Goal: Information Seeking & Learning: Learn about a topic

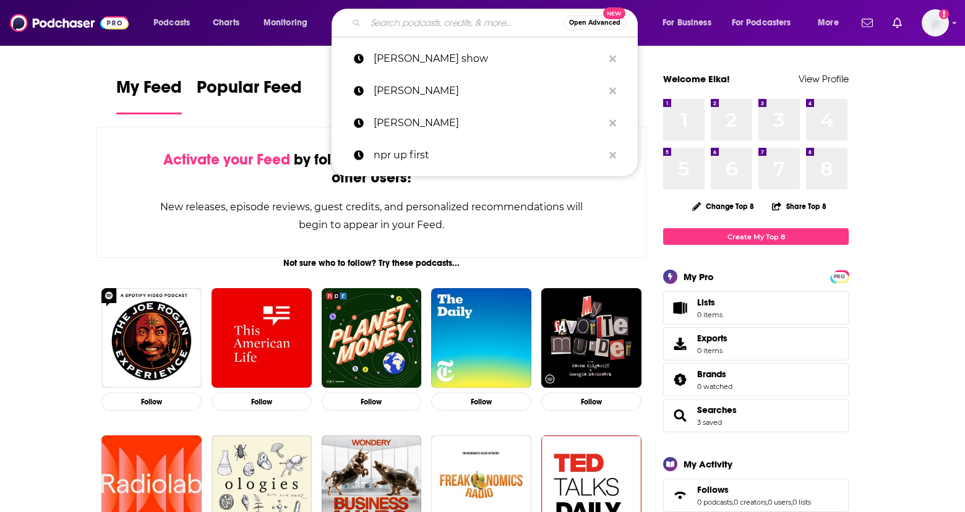
click at [437, 22] on input "Search podcasts, credits, & more..." at bounding box center [465, 23] width 198 height 20
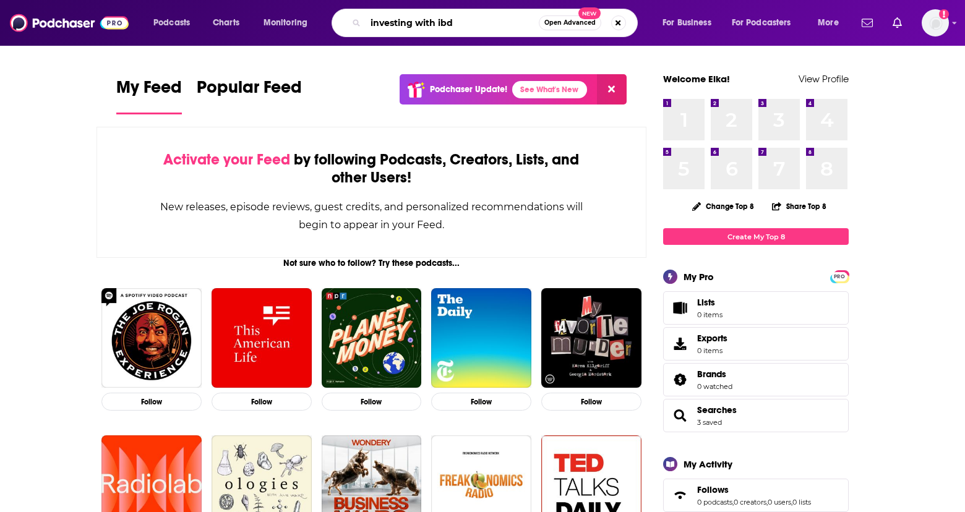
type input "investing with ibd"
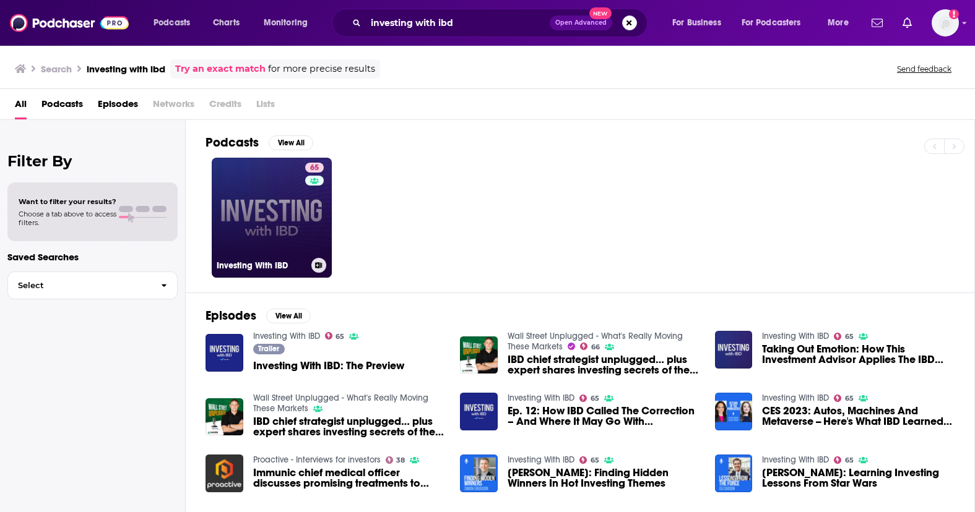
click at [271, 240] on link "65 Investing With IBD" at bounding box center [272, 218] width 120 height 120
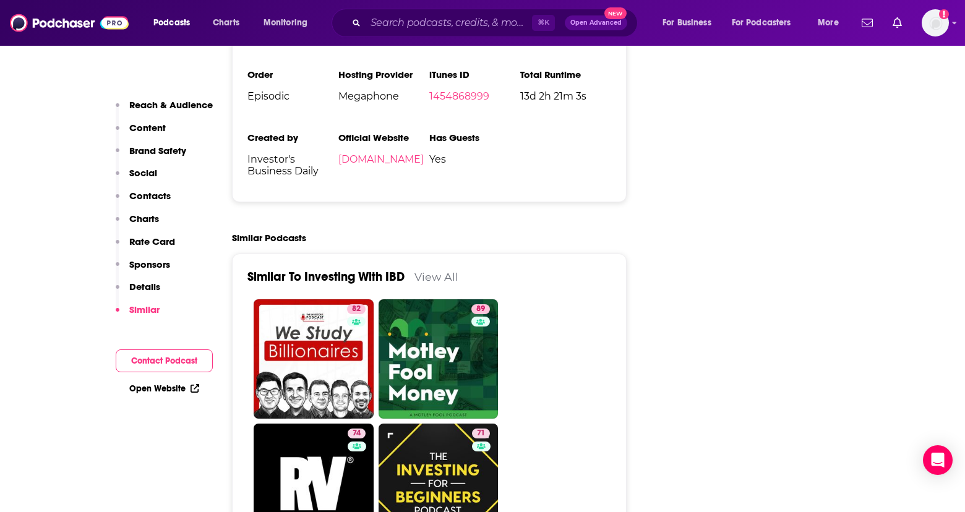
scroll to position [2542, 0]
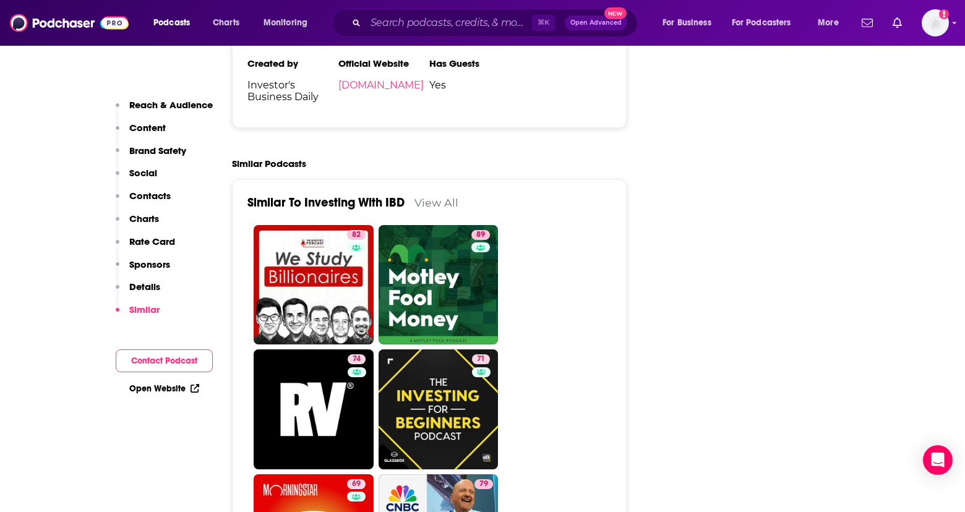
click at [147, 283] on p "Details" at bounding box center [144, 287] width 31 height 12
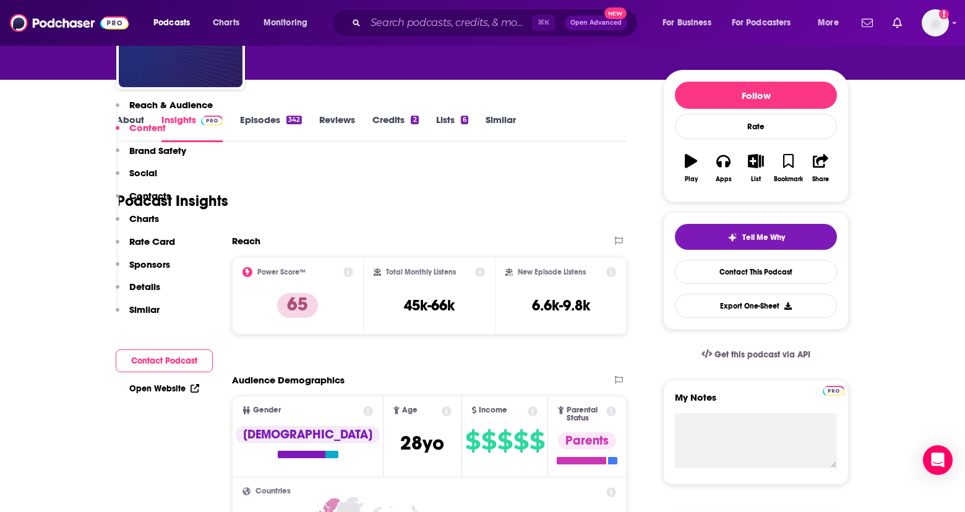
scroll to position [33, 0]
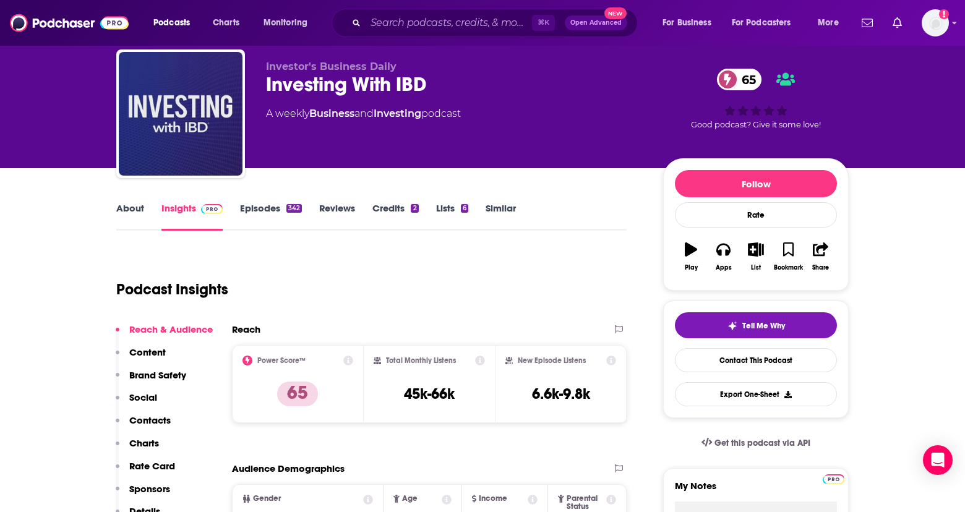
click at [273, 218] on link "Episodes 342" at bounding box center [271, 216] width 62 height 28
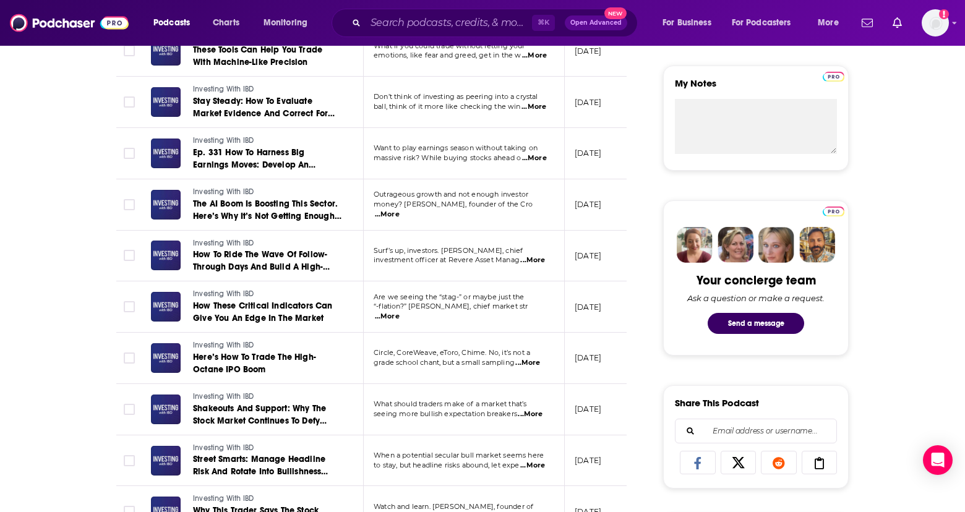
scroll to position [443, 0]
